Goal: Information Seeking & Learning: Learn about a topic

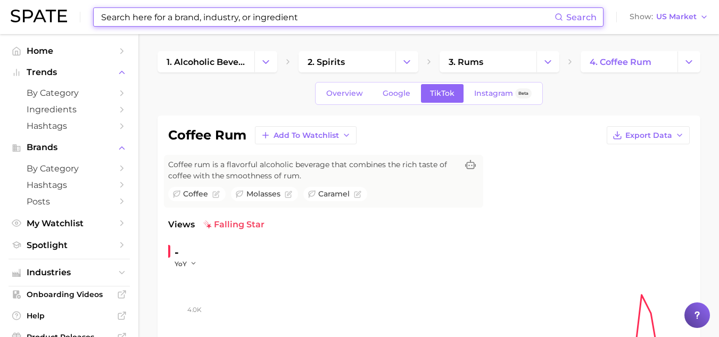
drag, startPoint x: 306, startPoint y: 14, endPoint x: 133, endPoint y: -1, distance: 174.3
click at [133, 0] on html "Search Show US Market Home Trends by Category Ingredients Hashtags Brands by Ca…" at bounding box center [359, 168] width 719 height 337
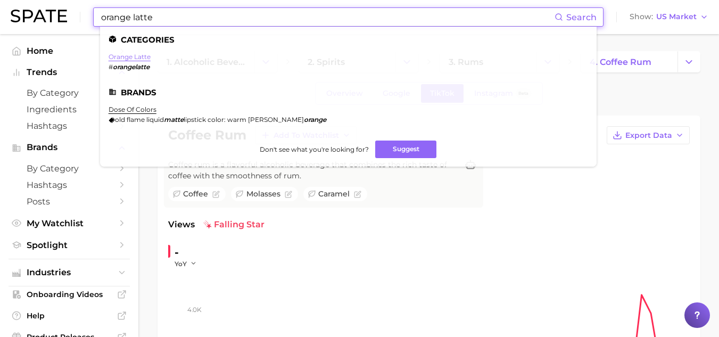
type input "orange latte"
click at [120, 55] on link "orange latte" at bounding box center [130, 57] width 42 height 8
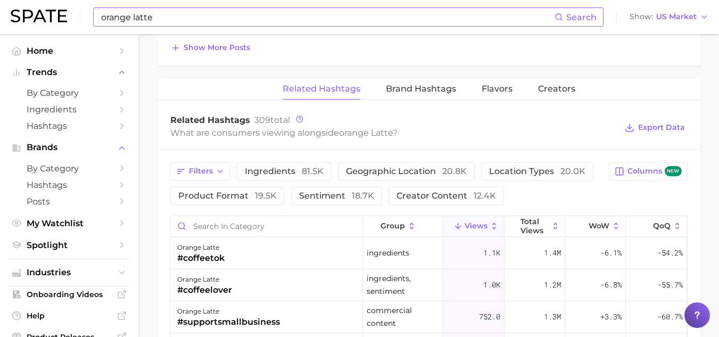
scroll to position [801, 0]
click at [209, 224] on input "Search in category" at bounding box center [267, 226] width 192 height 20
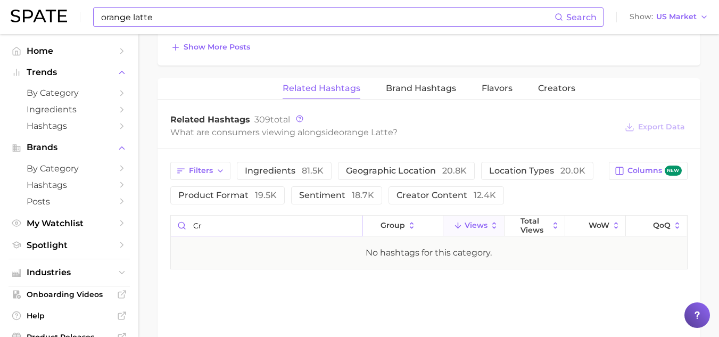
type input "c"
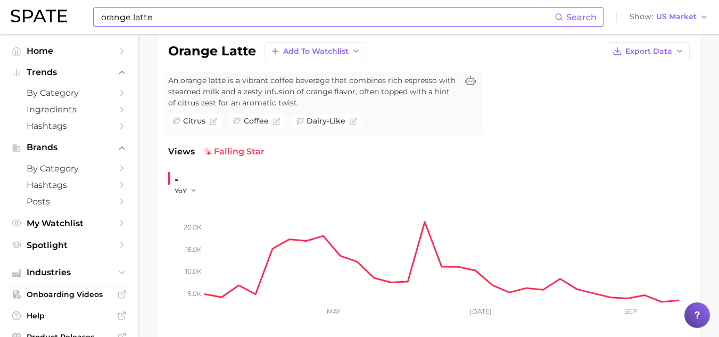
scroll to position [0, 0]
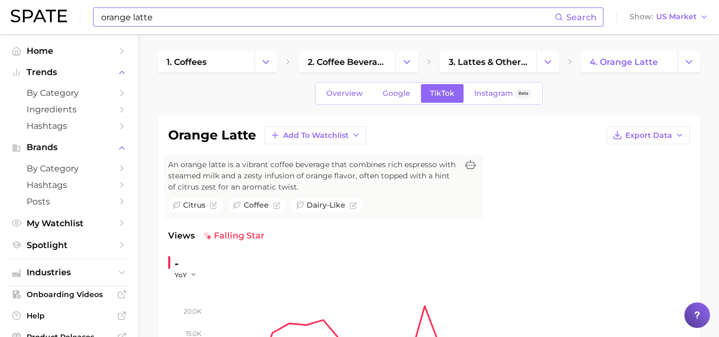
click at [439, 83] on div "Overview Google TikTok Instagram Beta" at bounding box center [429, 93] width 228 height 23
click at [440, 96] on span "TikTok" at bounding box center [442, 93] width 24 height 9
click at [346, 102] on link "Overview" at bounding box center [344, 93] width 55 height 19
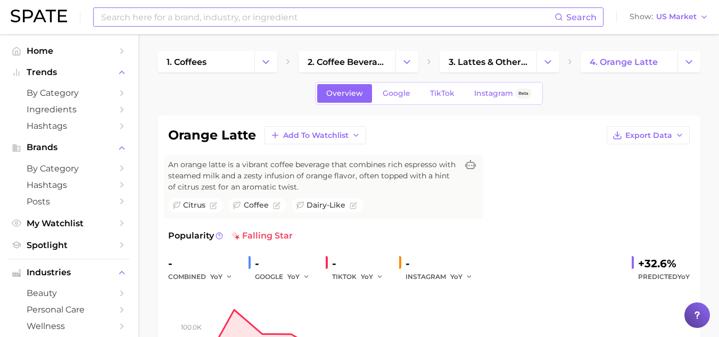
click at [282, 24] on input at bounding box center [327, 17] width 455 height 18
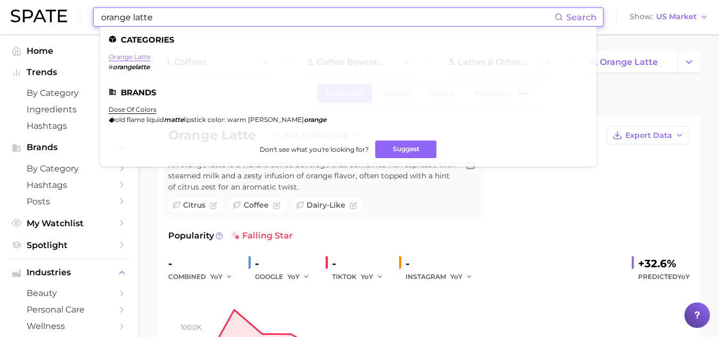
type input "orange latte"
click at [138, 53] on link "orange latte" at bounding box center [130, 57] width 42 height 8
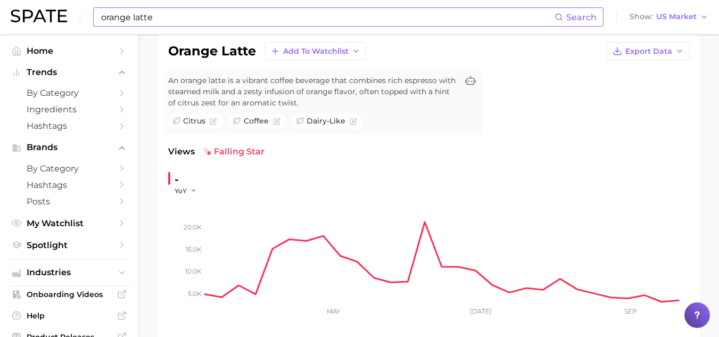
scroll to position [27, 0]
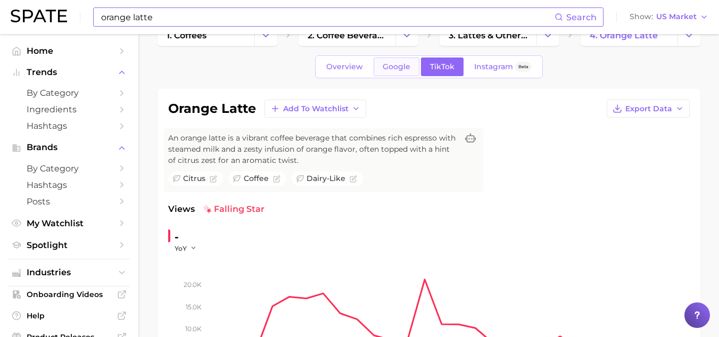
click at [400, 70] on span "Google" at bounding box center [397, 66] width 28 height 9
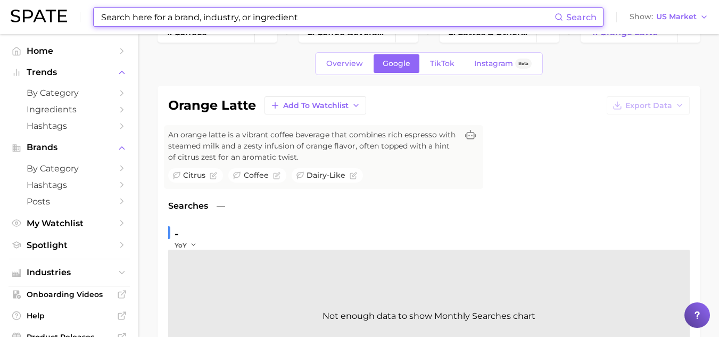
scroll to position [30, 0]
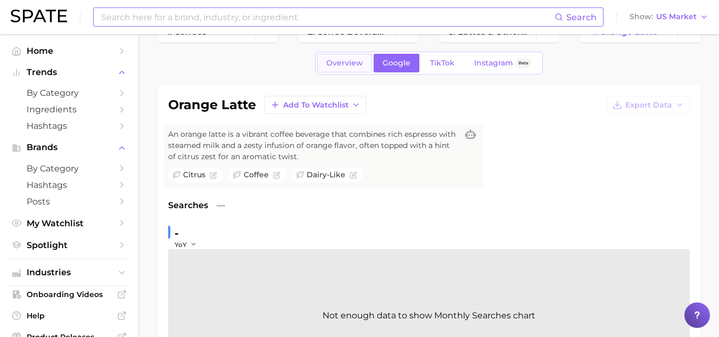
click at [347, 71] on link "Overview" at bounding box center [344, 63] width 55 height 19
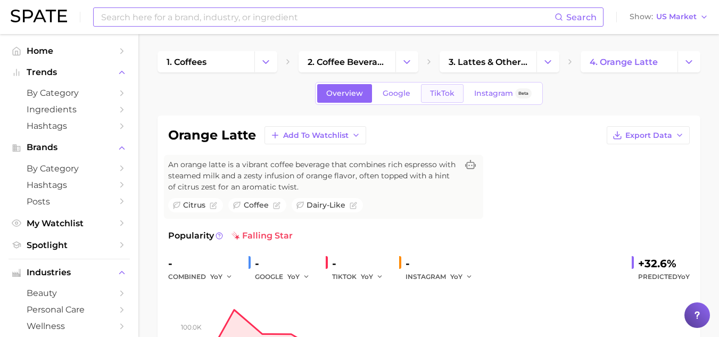
click at [446, 93] on span "TikTok" at bounding box center [442, 93] width 24 height 9
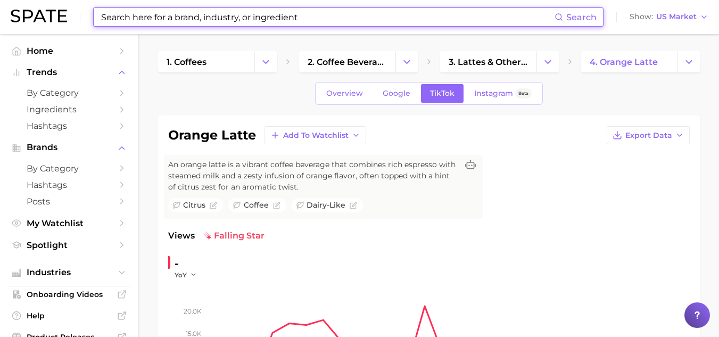
click at [308, 21] on input at bounding box center [327, 17] width 455 height 18
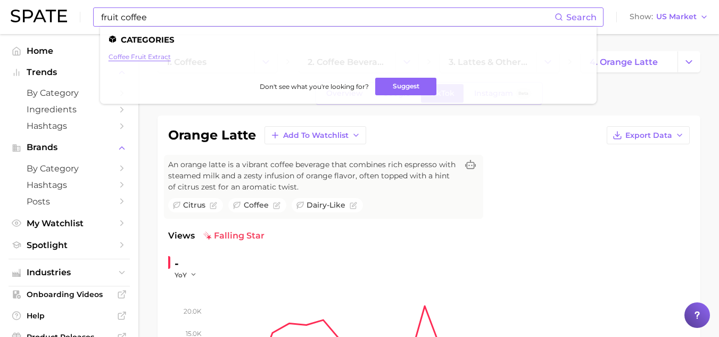
click at [148, 57] on link "coffee fruit extract" at bounding box center [140, 57] width 62 height 8
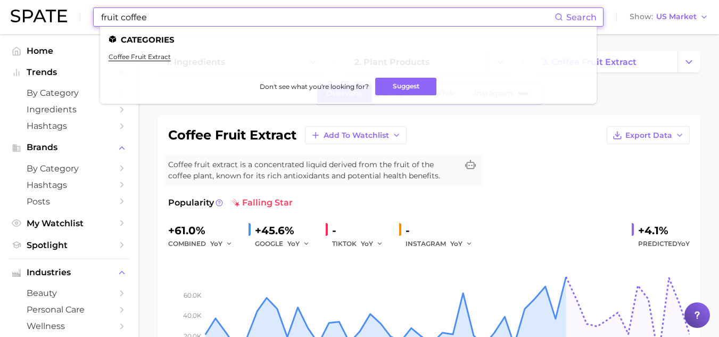
click at [119, 19] on input "fruit coffee" at bounding box center [327, 17] width 455 height 18
click at [181, 17] on input "fruity coffee" at bounding box center [327, 17] width 455 height 18
click at [127, 21] on input "fruity coffee" at bounding box center [327, 17] width 455 height 18
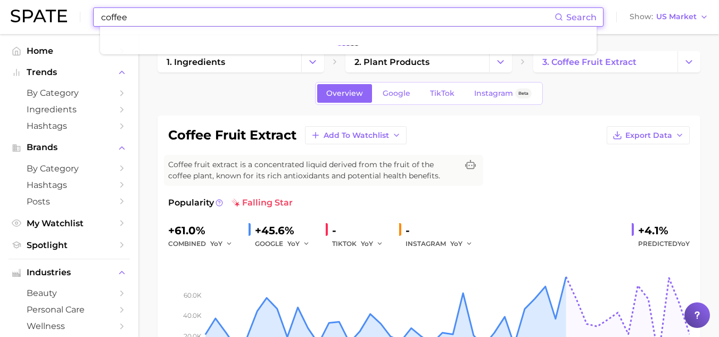
click at [130, 19] on input "coffee" at bounding box center [327, 17] width 455 height 18
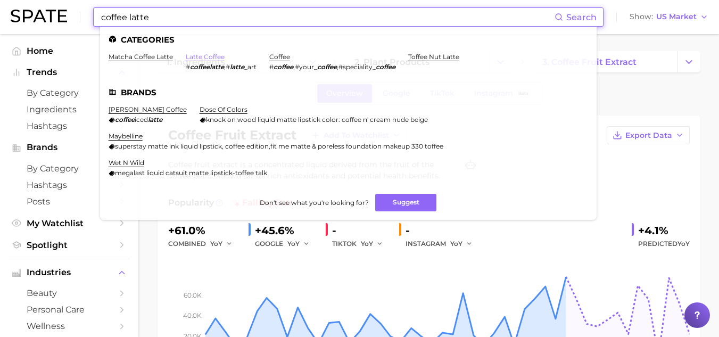
type input "coffee latte"
click at [199, 56] on link "latte coffee" at bounding box center [205, 57] width 39 height 8
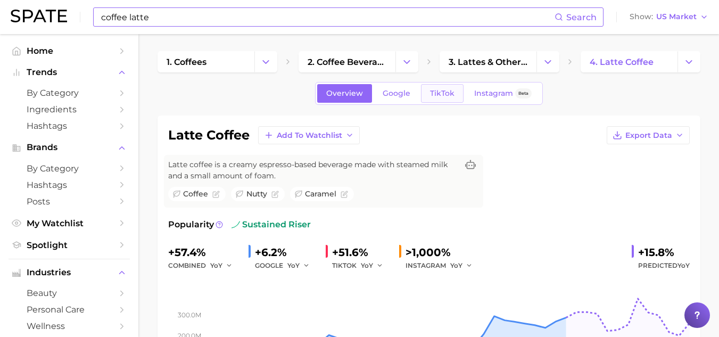
click at [431, 91] on span "TikTok" at bounding box center [442, 93] width 24 height 9
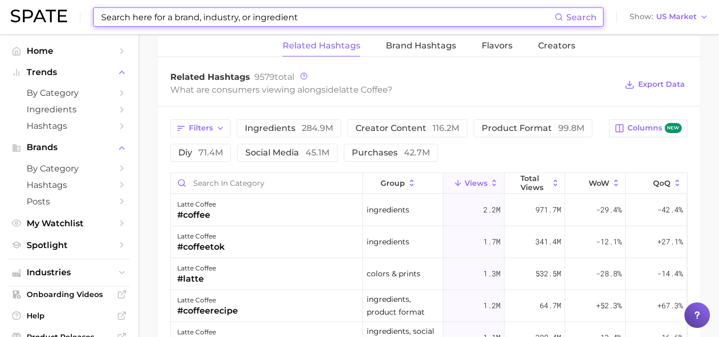
scroll to position [847, 0]
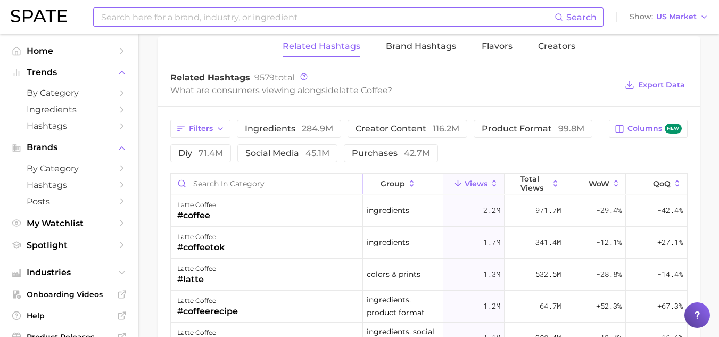
click at [275, 187] on input "Search in category" at bounding box center [267, 184] width 192 height 20
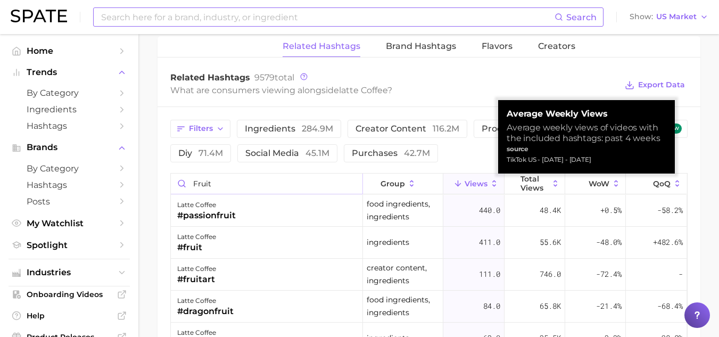
type input "fruit"
click at [476, 186] on span "Views" at bounding box center [476, 183] width 23 height 9
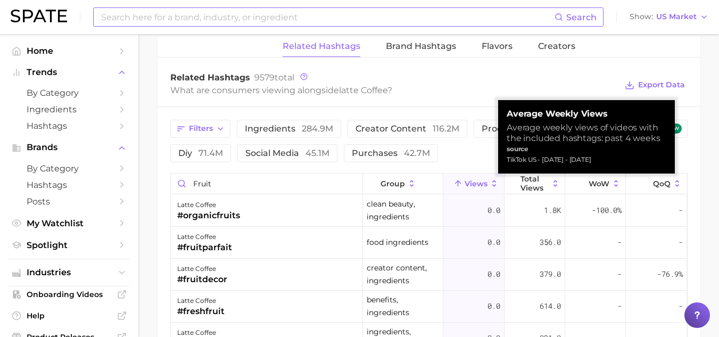
click at [476, 186] on span "Views" at bounding box center [476, 183] width 23 height 9
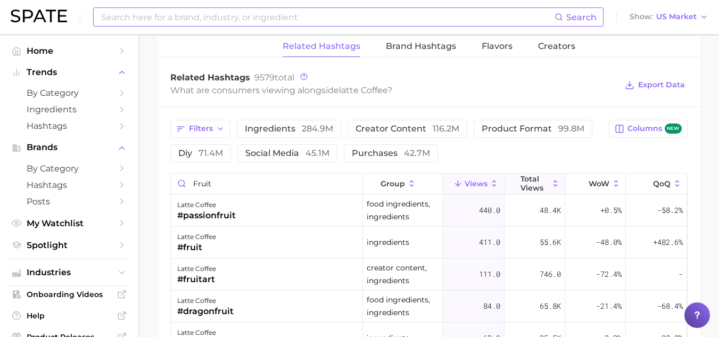
click at [527, 188] on span "Total Views" at bounding box center [535, 183] width 28 height 17
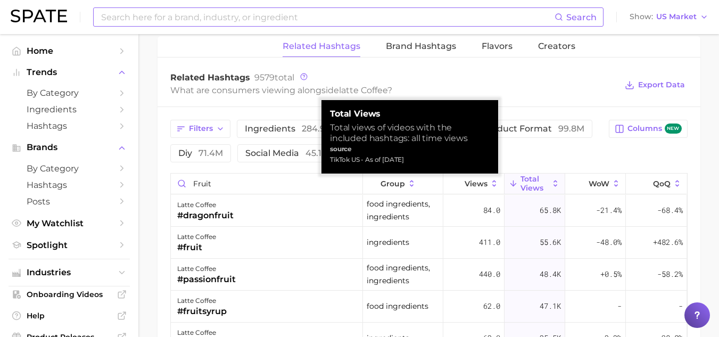
click at [527, 188] on span "Total Views" at bounding box center [535, 183] width 28 height 17
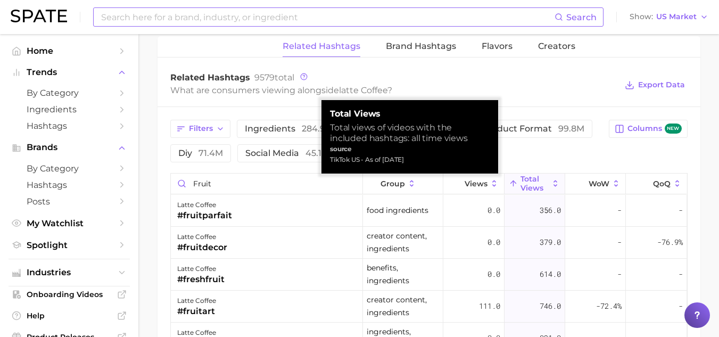
click at [527, 188] on span "Total Views" at bounding box center [535, 183] width 28 height 17
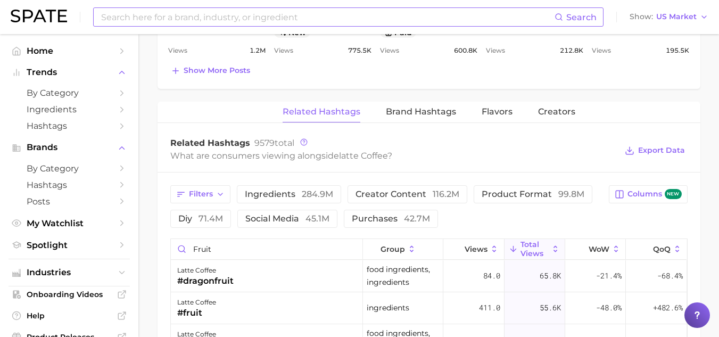
scroll to position [781, 0]
click at [300, 197] on span "ingredients 284.9m" at bounding box center [289, 195] width 88 height 9
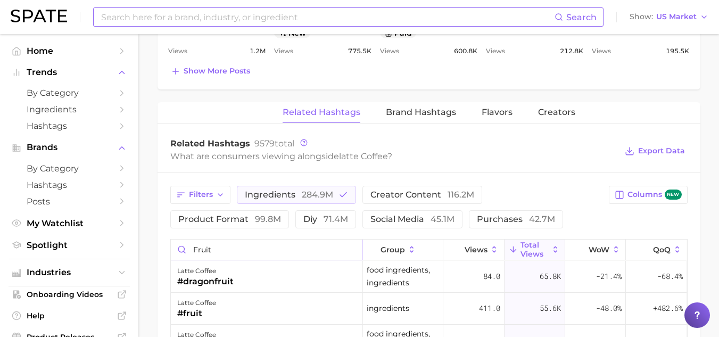
click at [292, 241] on input "fruit" at bounding box center [267, 250] width 192 height 20
click at [343, 250] on input "fruit" at bounding box center [267, 250] width 192 height 20
click at [349, 250] on input "fruit" at bounding box center [267, 250] width 192 height 20
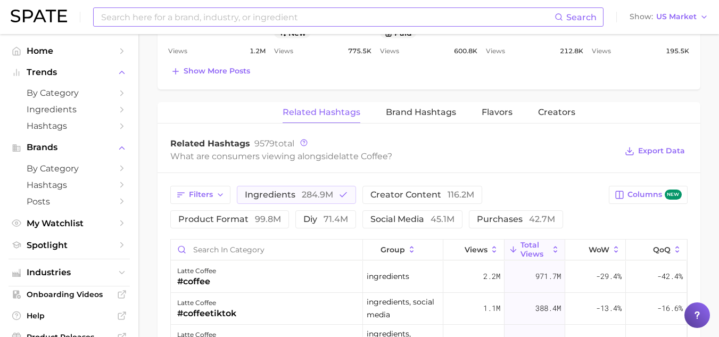
click at [513, 256] on button "Total Views" at bounding box center [535, 250] width 61 height 21
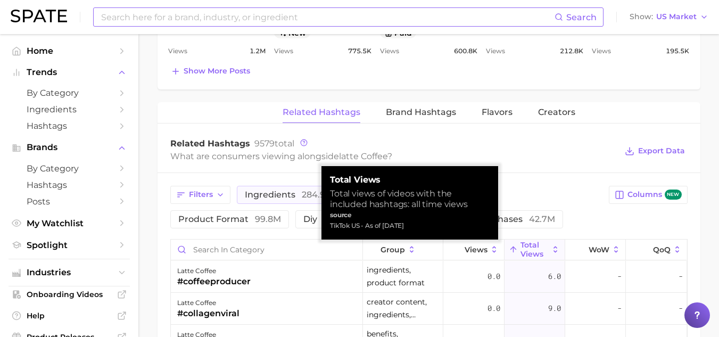
click at [513, 256] on button "Total Views" at bounding box center [535, 250] width 61 height 21
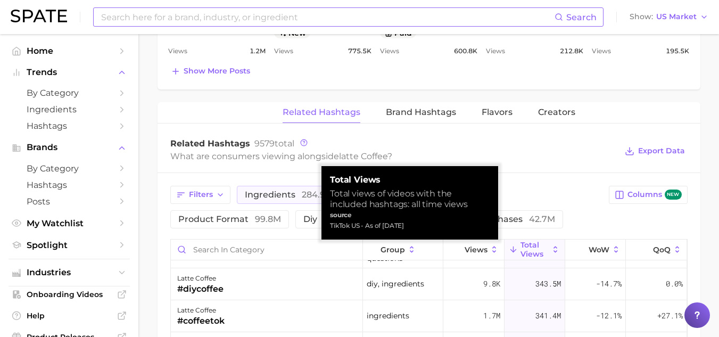
scroll to position [0, 0]
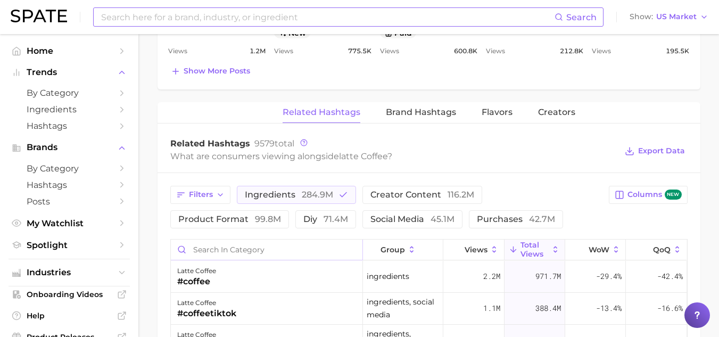
click at [261, 250] on input "Search in category" at bounding box center [267, 250] width 192 height 20
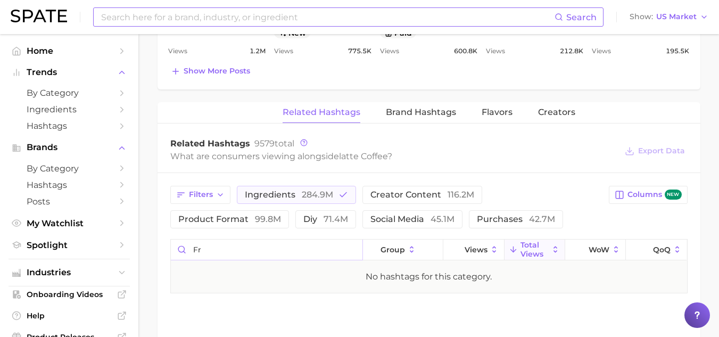
type input "f"
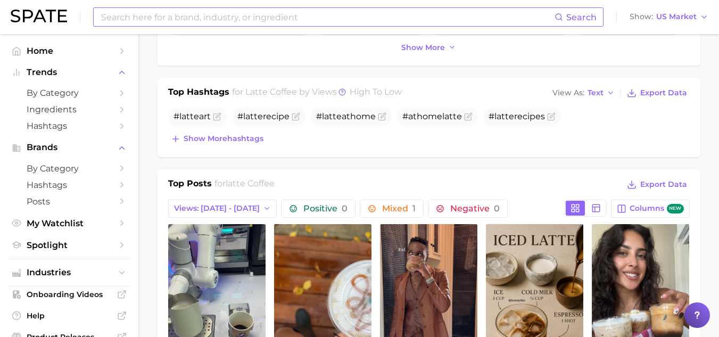
scroll to position [359, 0]
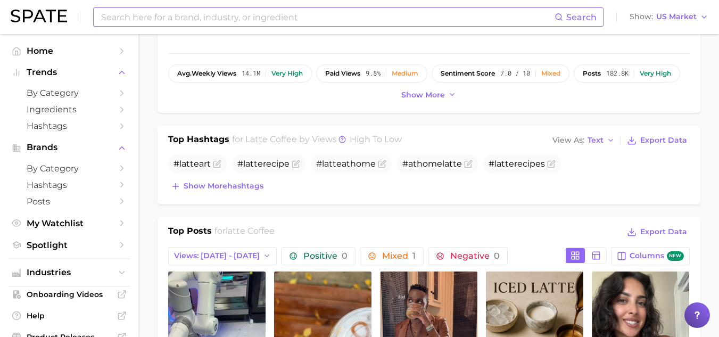
click at [225, 28] on div "Search Show US Market" at bounding box center [360, 17] width 698 height 34
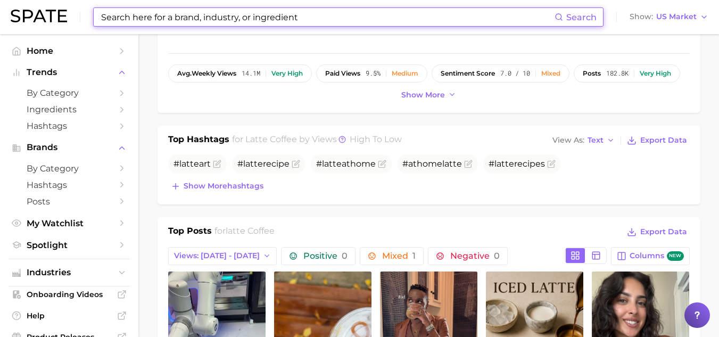
click at [231, 20] on input at bounding box center [327, 17] width 455 height 18
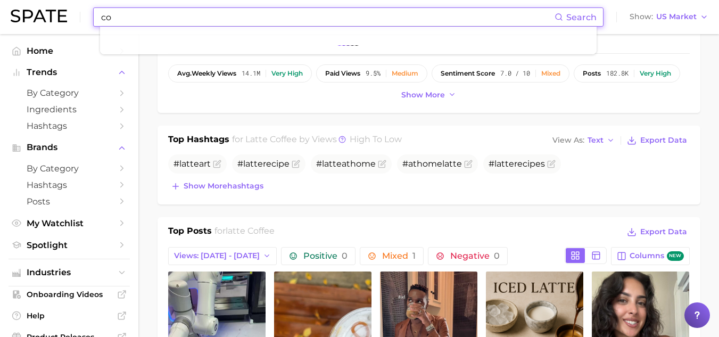
type input "c"
type input "g"
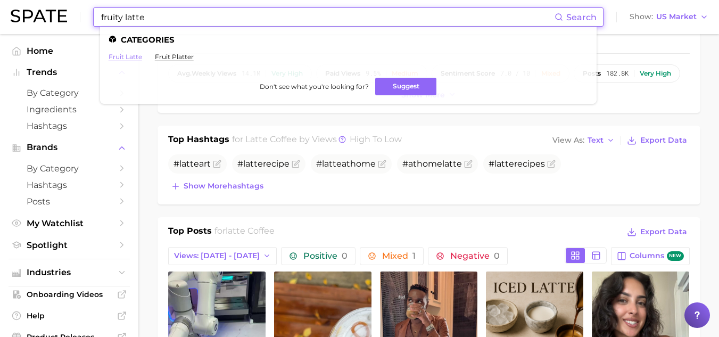
type input "fruity latte"
click at [134, 57] on link "fruit latte" at bounding box center [126, 57] width 34 height 8
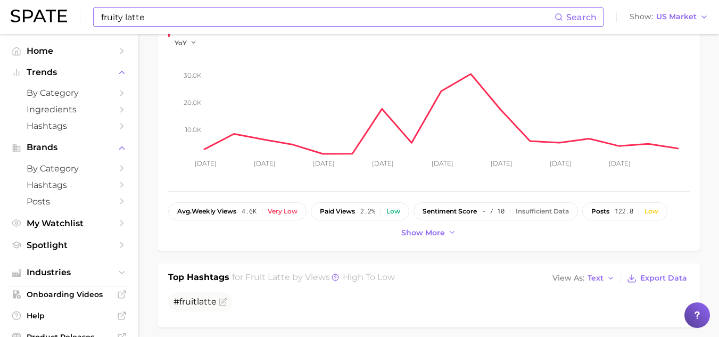
scroll to position [211, 0]
click at [416, 231] on span "Show more" at bounding box center [423, 232] width 44 height 9
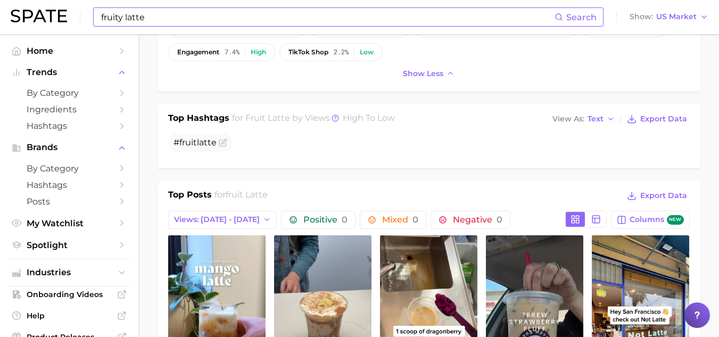
scroll to position [393, 0]
click at [236, 224] on span "Views: [DATE] - [DATE]" at bounding box center [217, 220] width 86 height 9
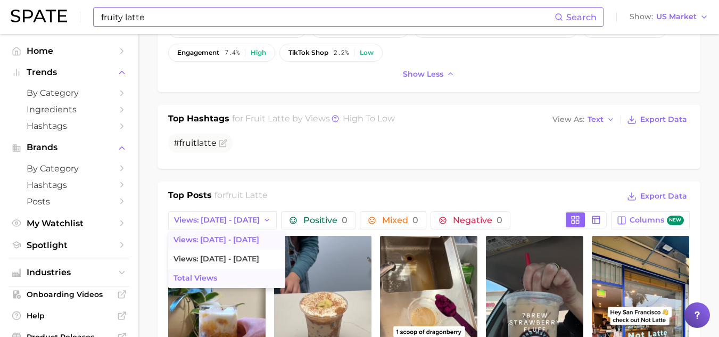
click at [228, 272] on button "Total Views" at bounding box center [226, 278] width 117 height 19
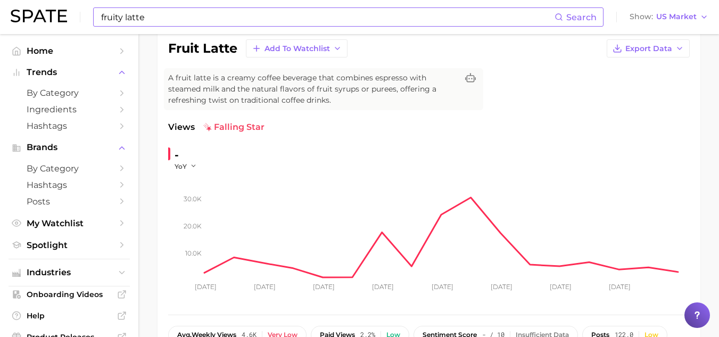
scroll to position [86, 0]
click at [185, 169] on span "YoY" at bounding box center [181, 166] width 12 height 9
click at [190, 180] on span "YoY" at bounding box center [186, 181] width 13 height 9
click at [193, 170] on icon "button" at bounding box center [193, 166] width 7 height 7
click at [193, 203] on span "QoQ" at bounding box center [189, 200] width 18 height 9
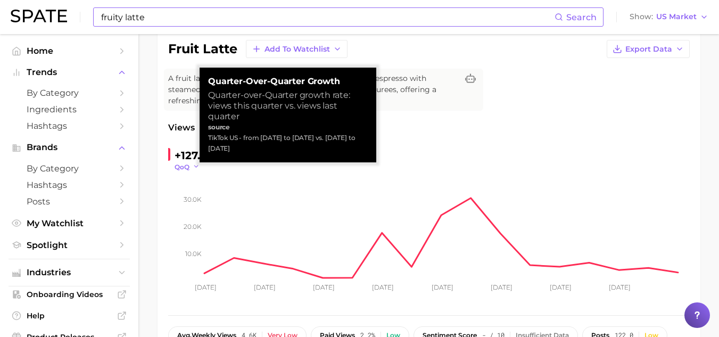
click at [196, 165] on icon "button" at bounding box center [196, 166] width 7 height 7
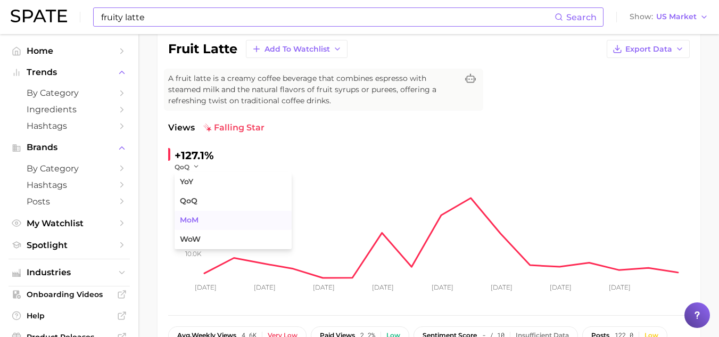
click at [191, 219] on span "MoM" at bounding box center [189, 220] width 19 height 9
click at [199, 169] on icon "button" at bounding box center [197, 166] width 7 height 7
click at [188, 236] on span "WoW" at bounding box center [190, 239] width 21 height 9
click at [199, 169] on icon "button" at bounding box center [199, 166] width 7 height 7
click at [194, 203] on span "QoQ" at bounding box center [189, 200] width 18 height 9
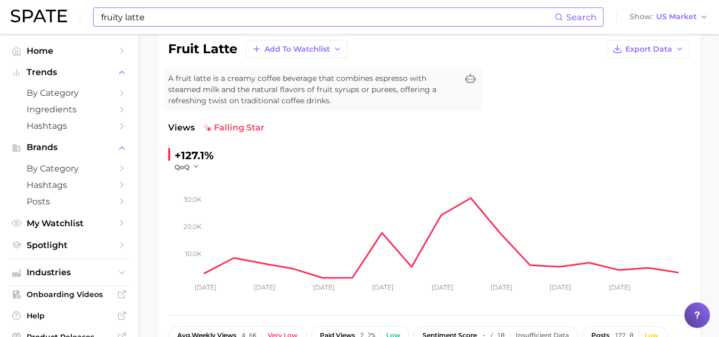
click at [441, 111] on div "fruit latte Add to Watchlist Export Data A fruit latte is a creamy coffee bever…" at bounding box center [429, 214] width 522 height 348
